Goal: Navigation & Orientation: Find specific page/section

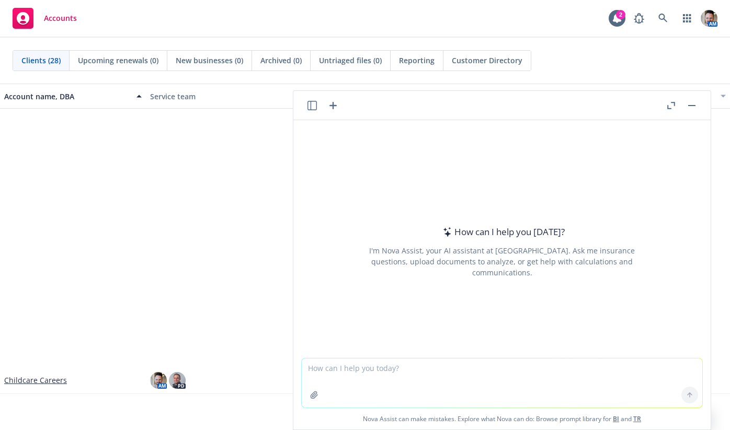
scroll to position [304, 0]
